Goal: Use online tool/utility: Use online tool/utility

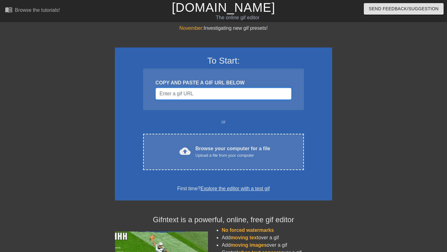
click at [188, 94] on input "Username" at bounding box center [224, 94] width 136 height 12
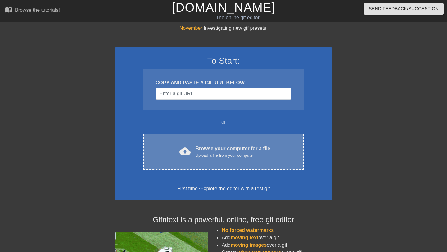
click at [231, 156] on div "Upload a file from your computer" at bounding box center [233, 155] width 75 height 6
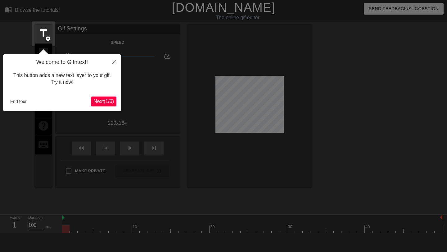
scroll to position [15, 0]
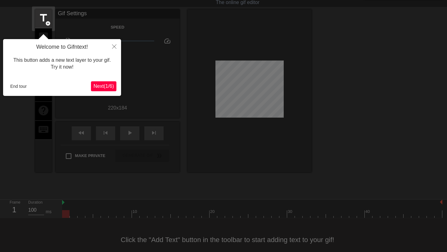
click at [104, 90] on button "Next ( 1 / 6 )" at bounding box center [103, 86] width 25 height 10
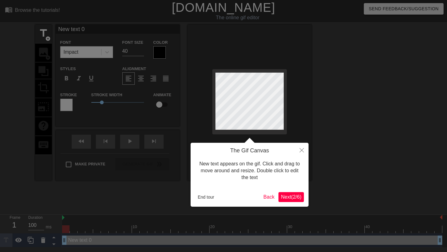
scroll to position [0, 0]
click at [297, 199] on span "Next ( 2 / 6 )" at bounding box center [291, 196] width 20 height 5
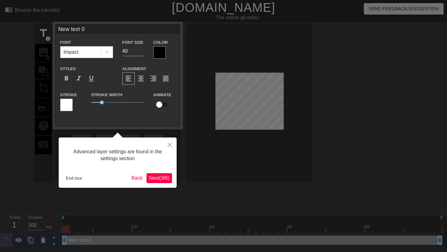
click at [155, 179] on span "Next ( 3 / 6 )" at bounding box center [159, 177] width 20 height 5
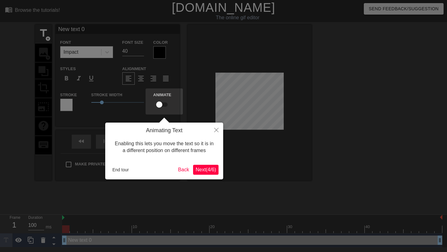
click at [211, 168] on span "Next ( 4 / 6 )" at bounding box center [206, 169] width 20 height 5
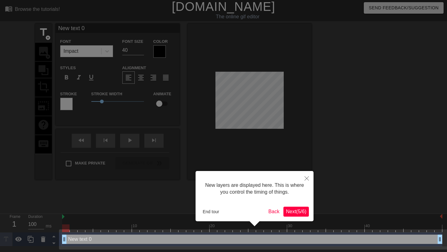
click at [300, 211] on span "Next ( 5 / 6 )" at bounding box center [296, 211] width 20 height 5
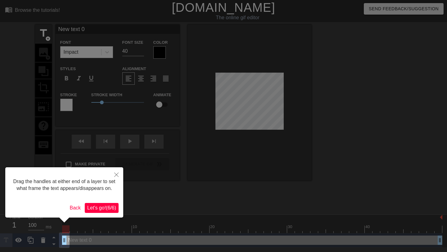
click at [102, 210] on span "Let's go! ( 6 / 6 )" at bounding box center [101, 207] width 29 height 5
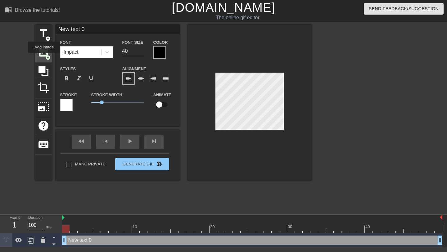
click at [44, 57] on span "image" at bounding box center [44, 52] width 12 height 12
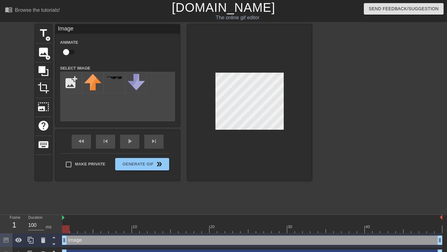
click at [98, 109] on div "add_photo_alternate" at bounding box center [117, 97] width 115 height 50
click at [66, 82] on input "file" at bounding box center [71, 82] width 21 height 21
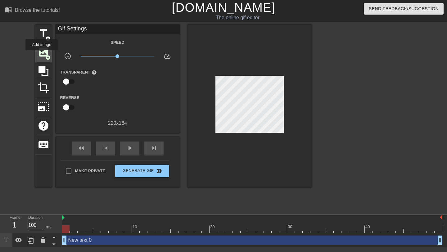
click at [42, 55] on span "image" at bounding box center [44, 52] width 12 height 12
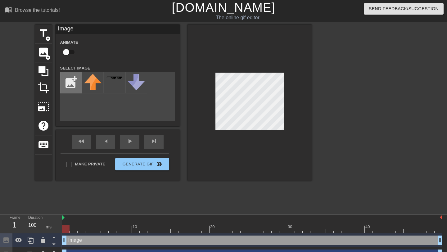
click at [70, 80] on input "file" at bounding box center [71, 82] width 21 height 21
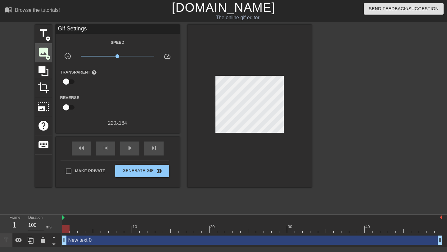
click at [44, 55] on span "image" at bounding box center [44, 52] width 12 height 12
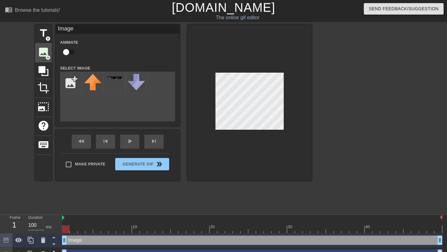
click at [69, 84] on input "file" at bounding box center [71, 82] width 21 height 21
type input "C:\fakepath\IMG_7765.jpg"
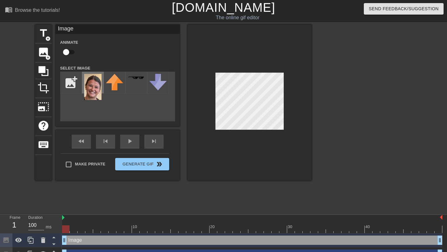
click at [89, 84] on img at bounding box center [92, 87] width 17 height 26
click at [237, 168] on div at bounding box center [250, 103] width 124 height 156
click at [96, 90] on img at bounding box center [92, 87] width 17 height 26
